Goal: Browse casually

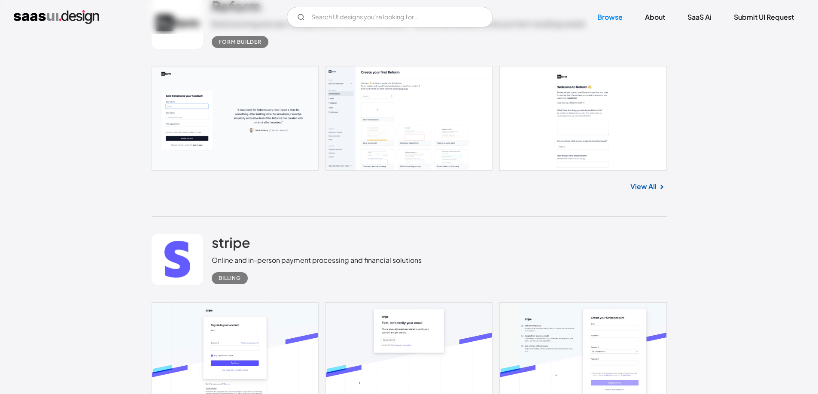
scroll to position [429, 0]
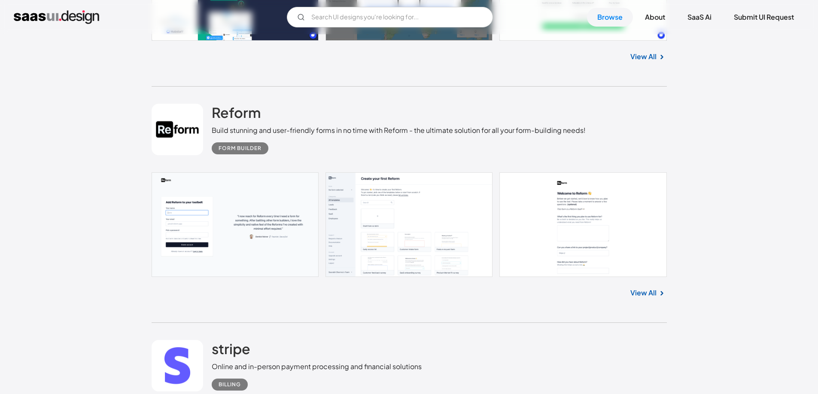
click at [635, 294] on link "View All" at bounding box center [643, 293] width 26 height 10
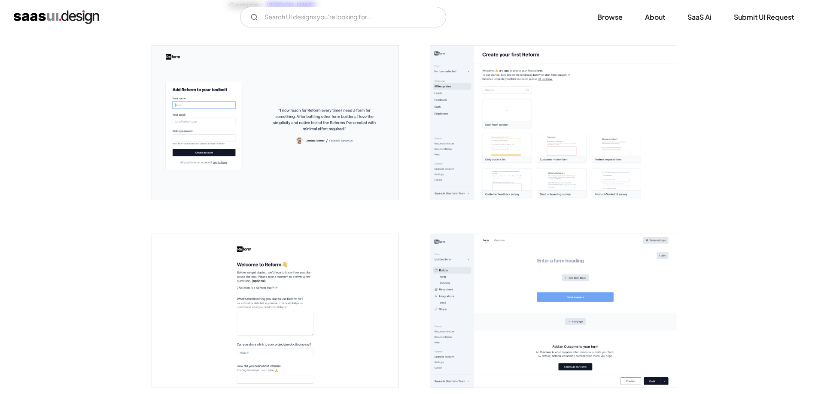
scroll to position [172, 0]
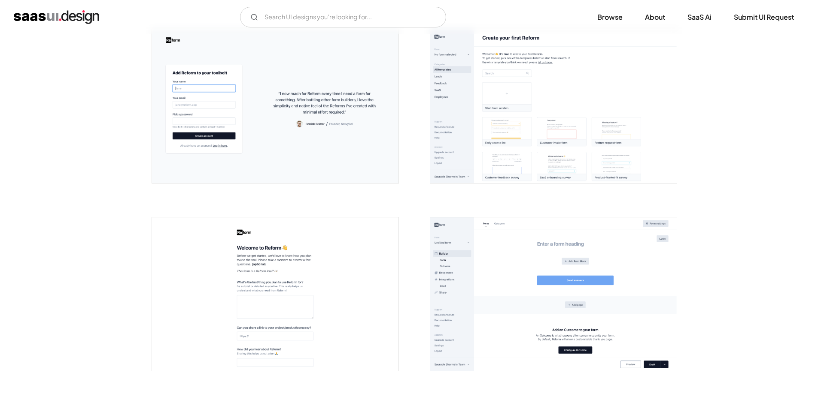
click at [565, 292] on img "open lightbox" at bounding box center [553, 295] width 246 height 154
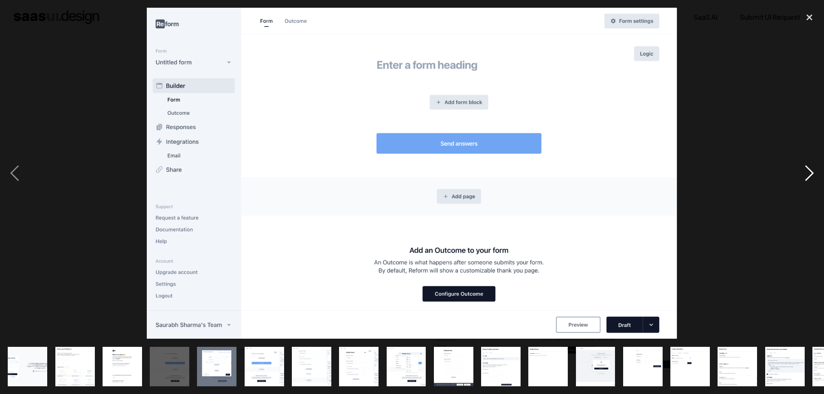
click at [816, 173] on div "next image" at bounding box center [809, 173] width 29 height 331
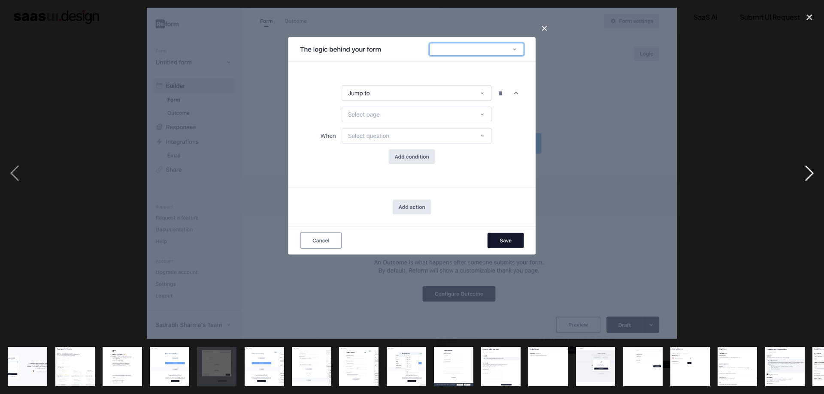
click at [816, 173] on div "next image" at bounding box center [809, 173] width 29 height 331
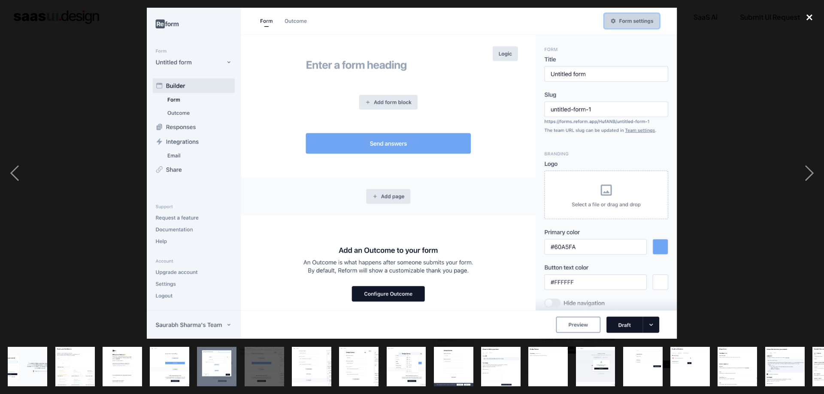
click at [813, 15] on div "close lightbox" at bounding box center [809, 17] width 29 height 19
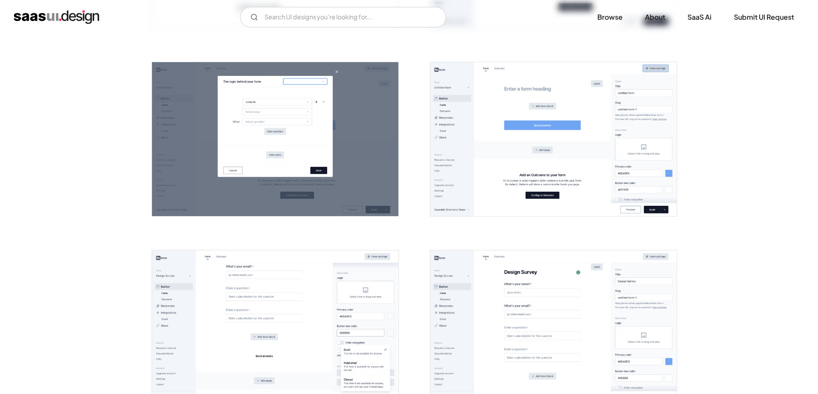
scroll to position [644, 0]
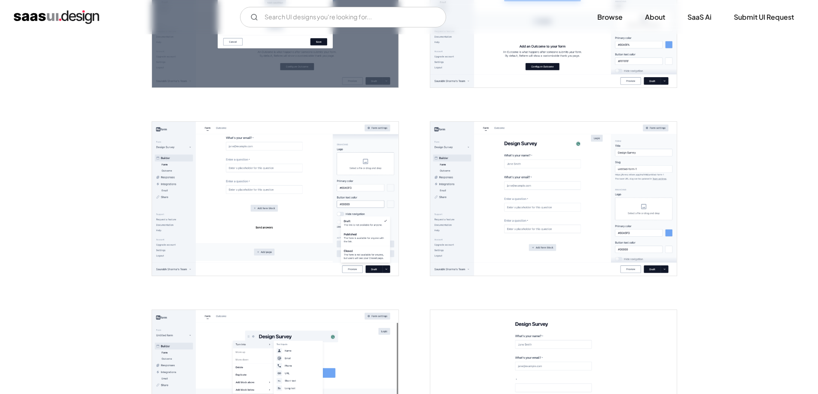
click at [459, 164] on img "open lightbox" at bounding box center [553, 199] width 246 height 154
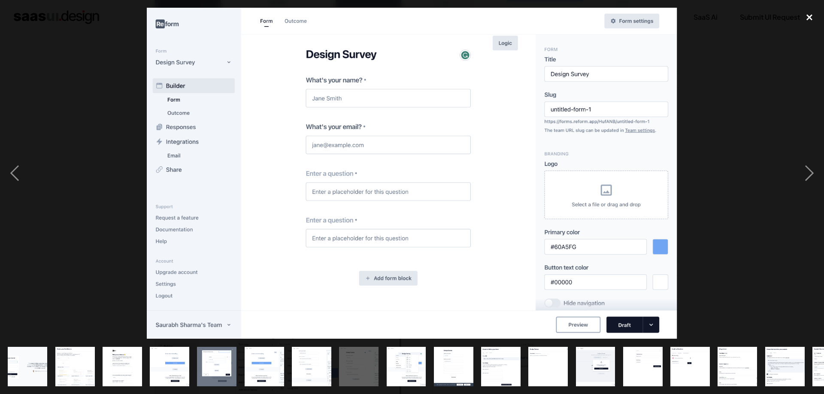
click at [812, 17] on div "close lightbox" at bounding box center [809, 17] width 29 height 19
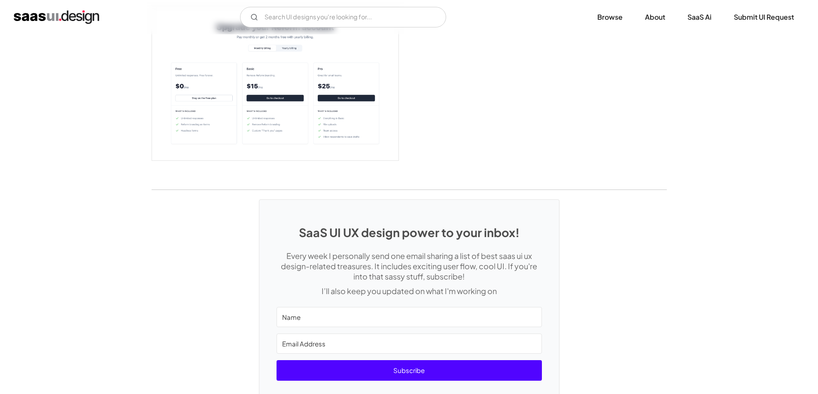
scroll to position [1966, 0]
